Goal: Download file/media

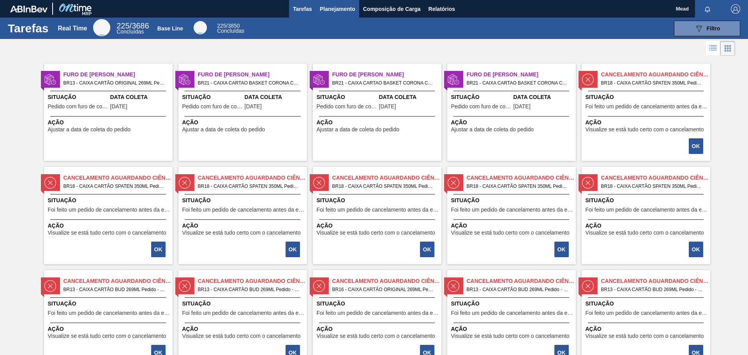
click at [325, 10] on span "Planejamento" at bounding box center [337, 8] width 35 height 9
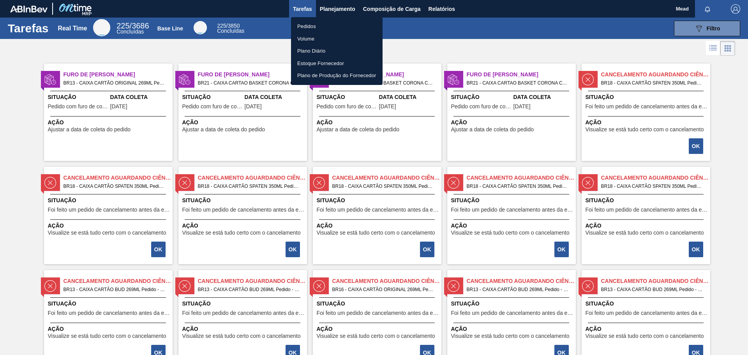
click at [443, 9] on div at bounding box center [374, 177] width 748 height 355
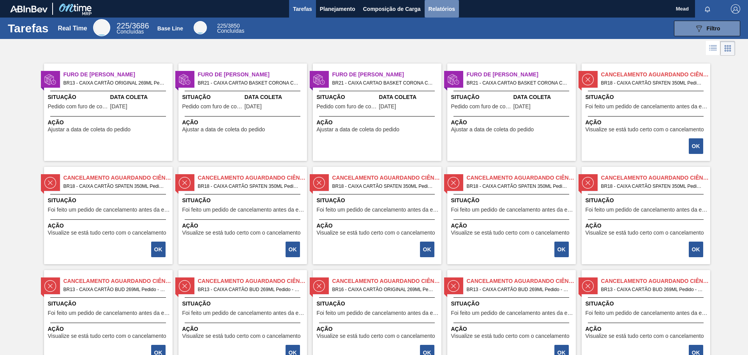
click at [443, 10] on span "Relatórios" at bounding box center [442, 8] width 27 height 9
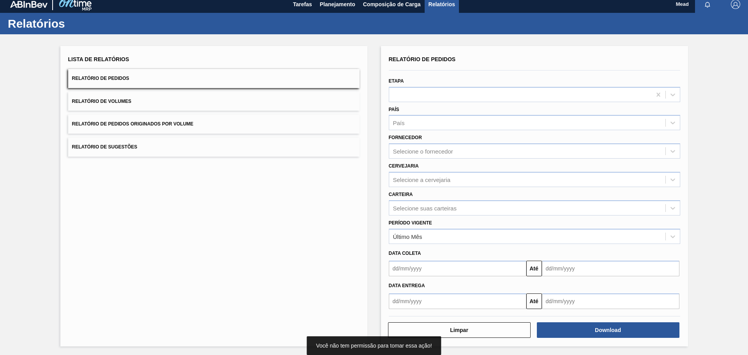
scroll to position [6, 0]
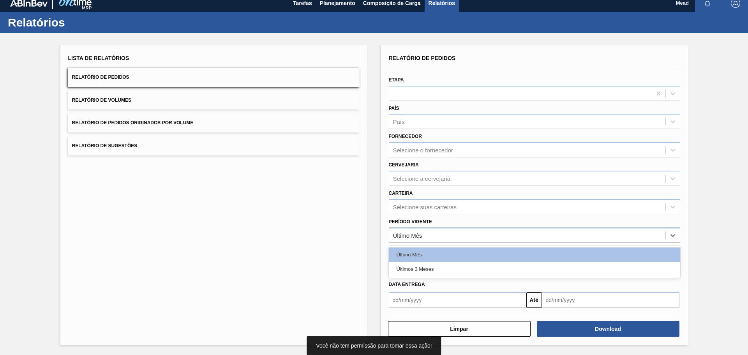
click at [468, 235] on div "Último Mês" at bounding box center [527, 235] width 276 height 11
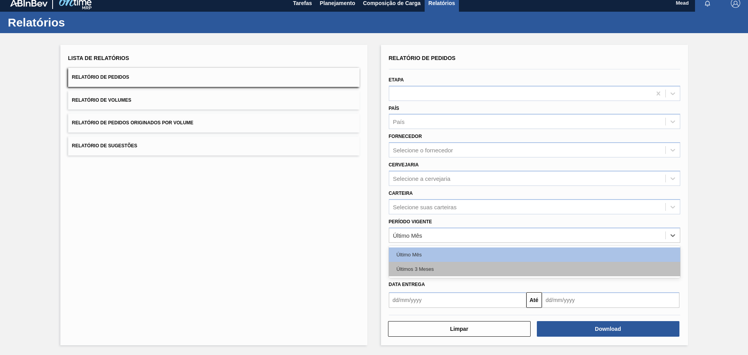
click at [440, 274] on div "Últimos 3 Meses" at bounding box center [535, 269] width 292 height 14
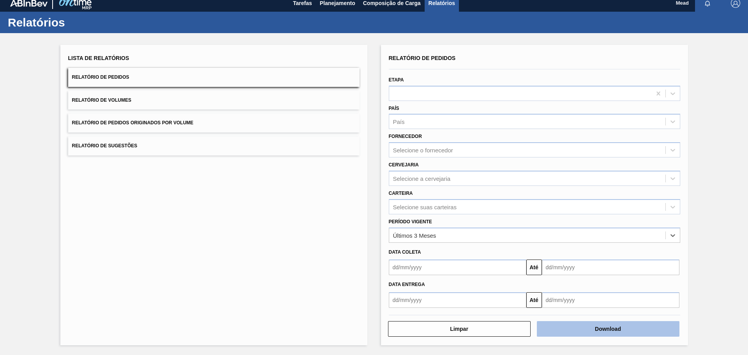
click at [582, 333] on button "Download" at bounding box center [608, 329] width 143 height 16
click at [598, 328] on button "Download" at bounding box center [608, 329] width 143 height 16
drag, startPoint x: 252, startPoint y: 173, endPoint x: 258, endPoint y: 166, distance: 8.5
click at [251, 173] on div "Lista de Relatórios Relatório de Pedidos Relatório de Volumes Relatório de Pedi…" at bounding box center [213, 195] width 307 height 300
